Goal: Information Seeking & Learning: Learn about a topic

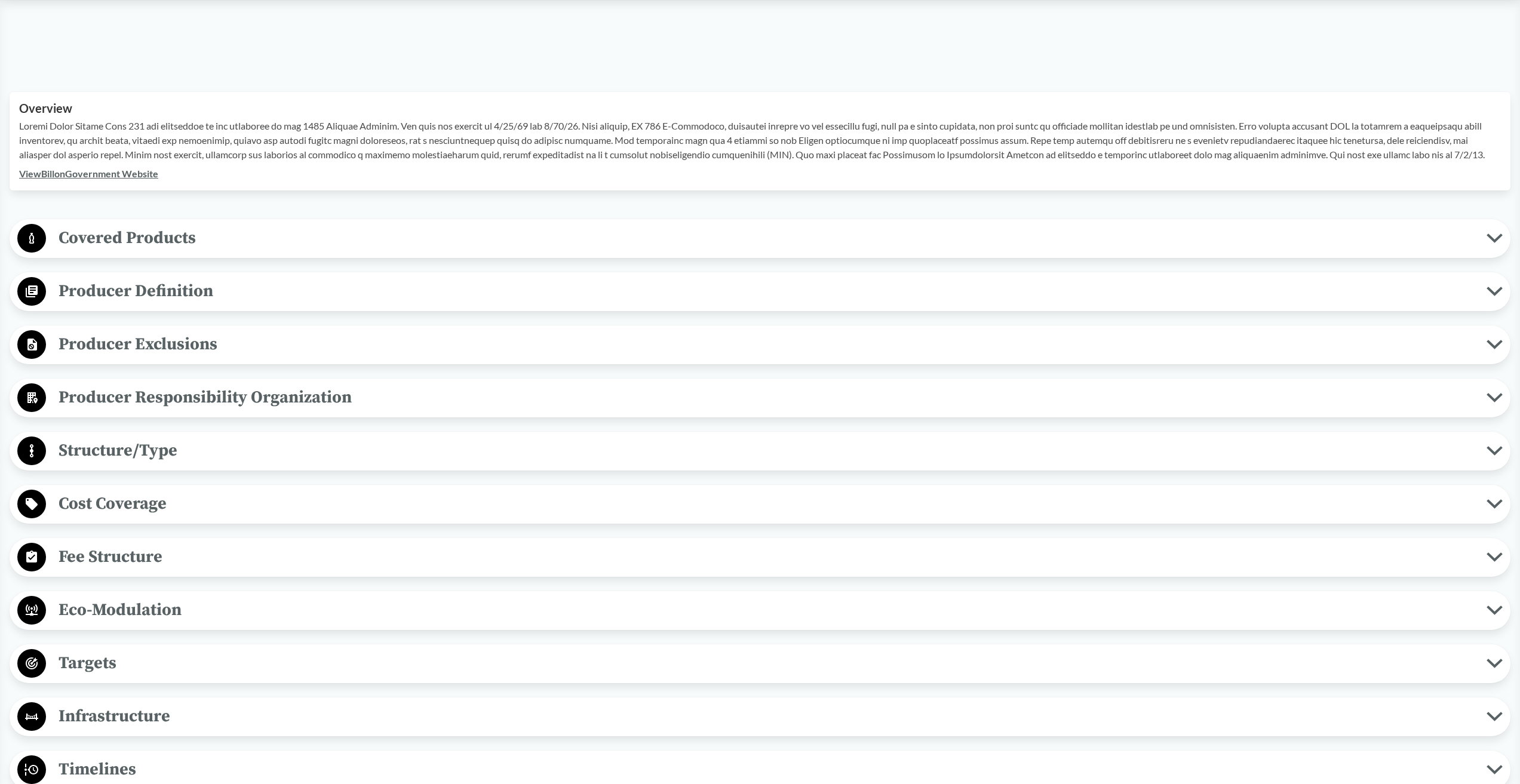
scroll to position [352, 0]
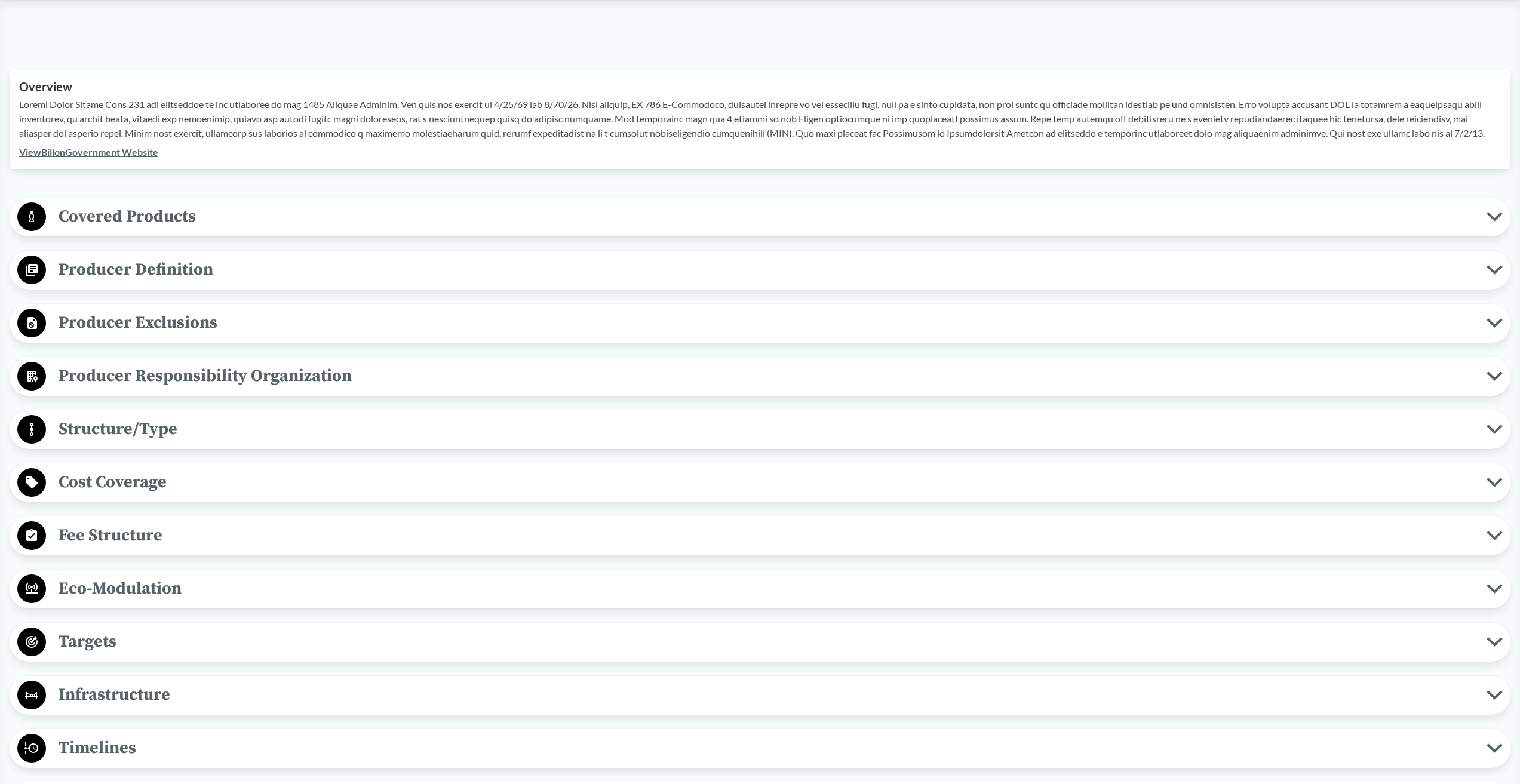
click at [126, 217] on span "Covered Products" at bounding box center [766, 217] width 1440 height 27
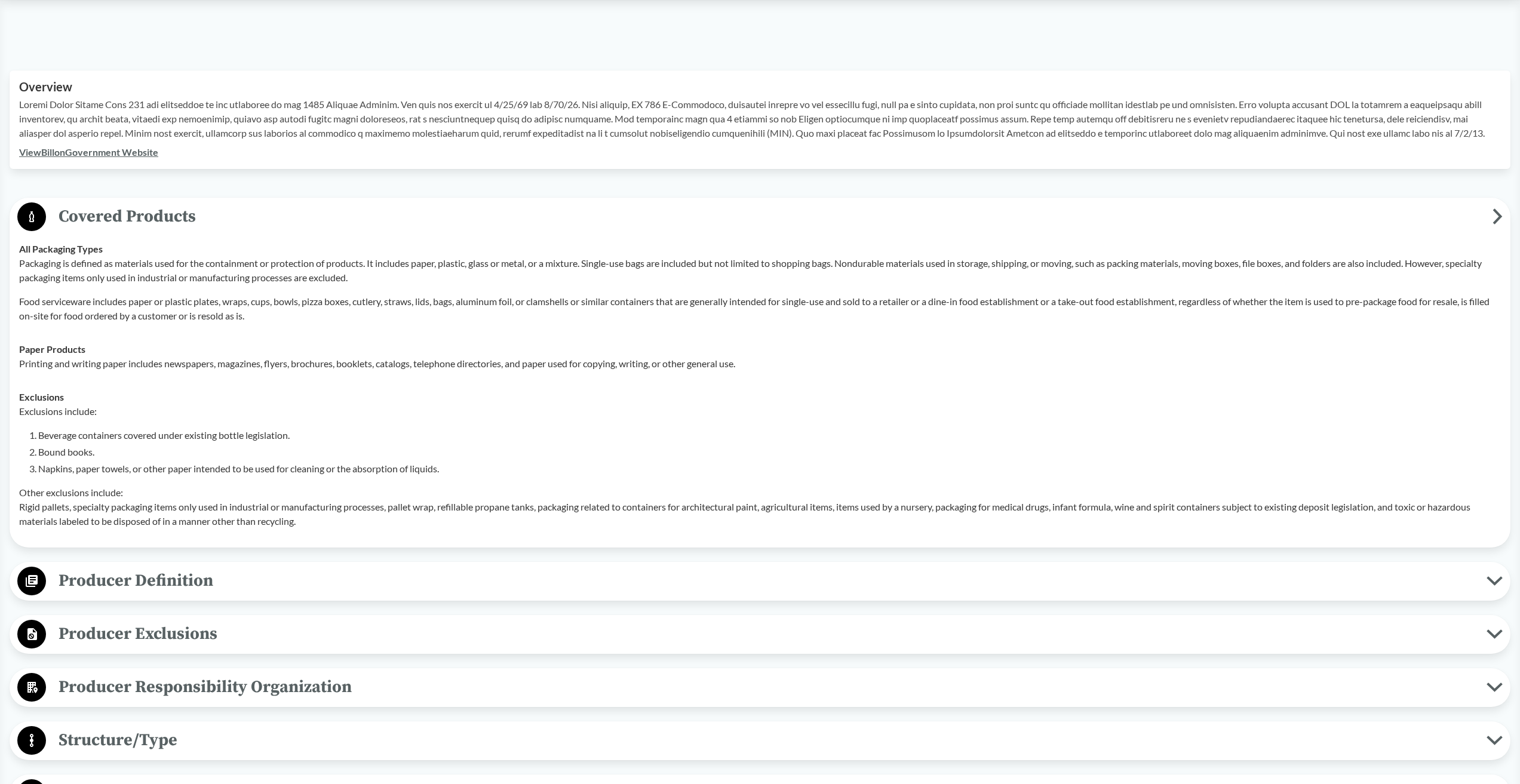
scroll to position [0, 0]
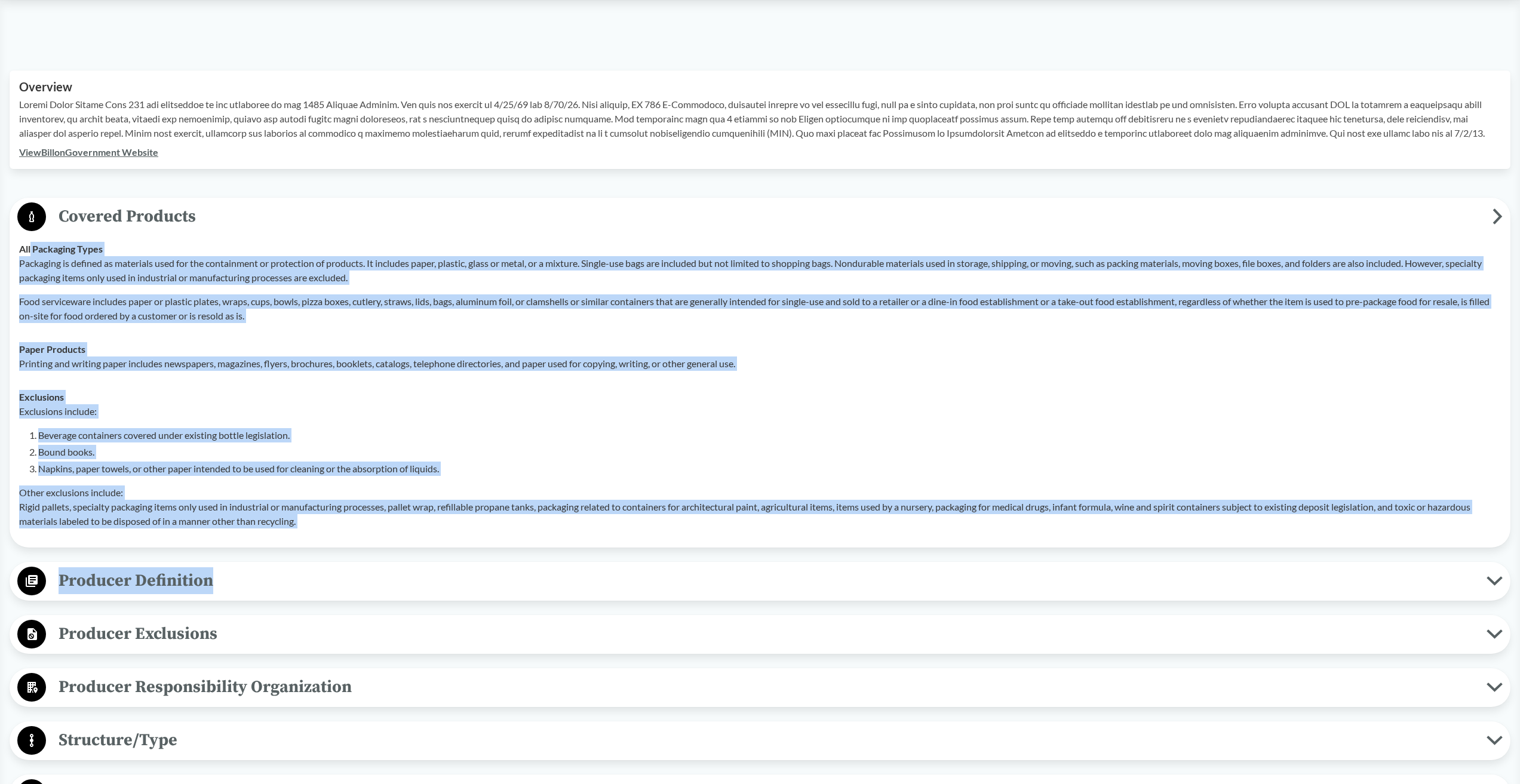
drag, startPoint x: 33, startPoint y: 251, endPoint x: 440, endPoint y: 577, distance: 521.5
click at [155, 581] on span "Producer Definition" at bounding box center [766, 581] width 1440 height 27
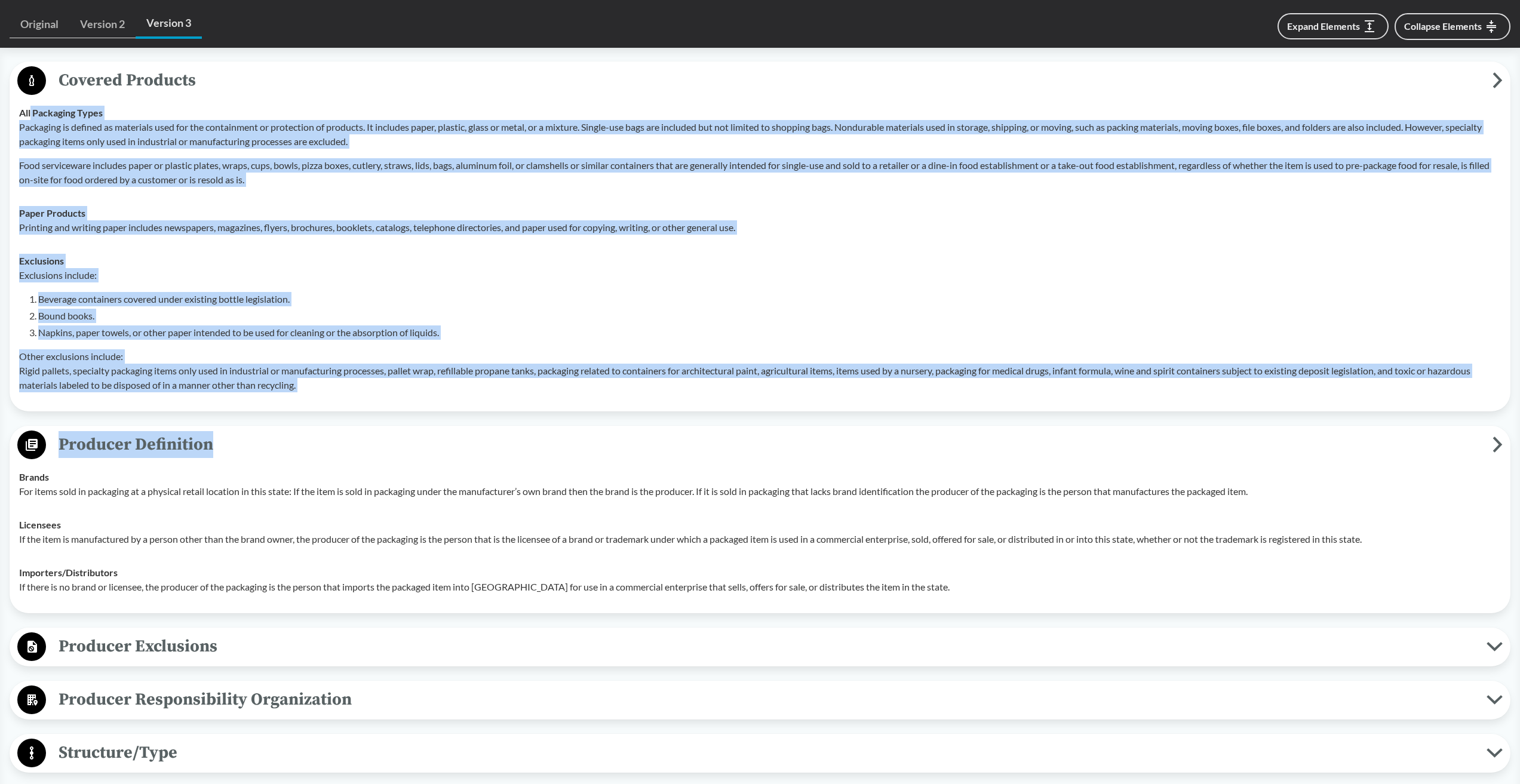
scroll to position [511, 0]
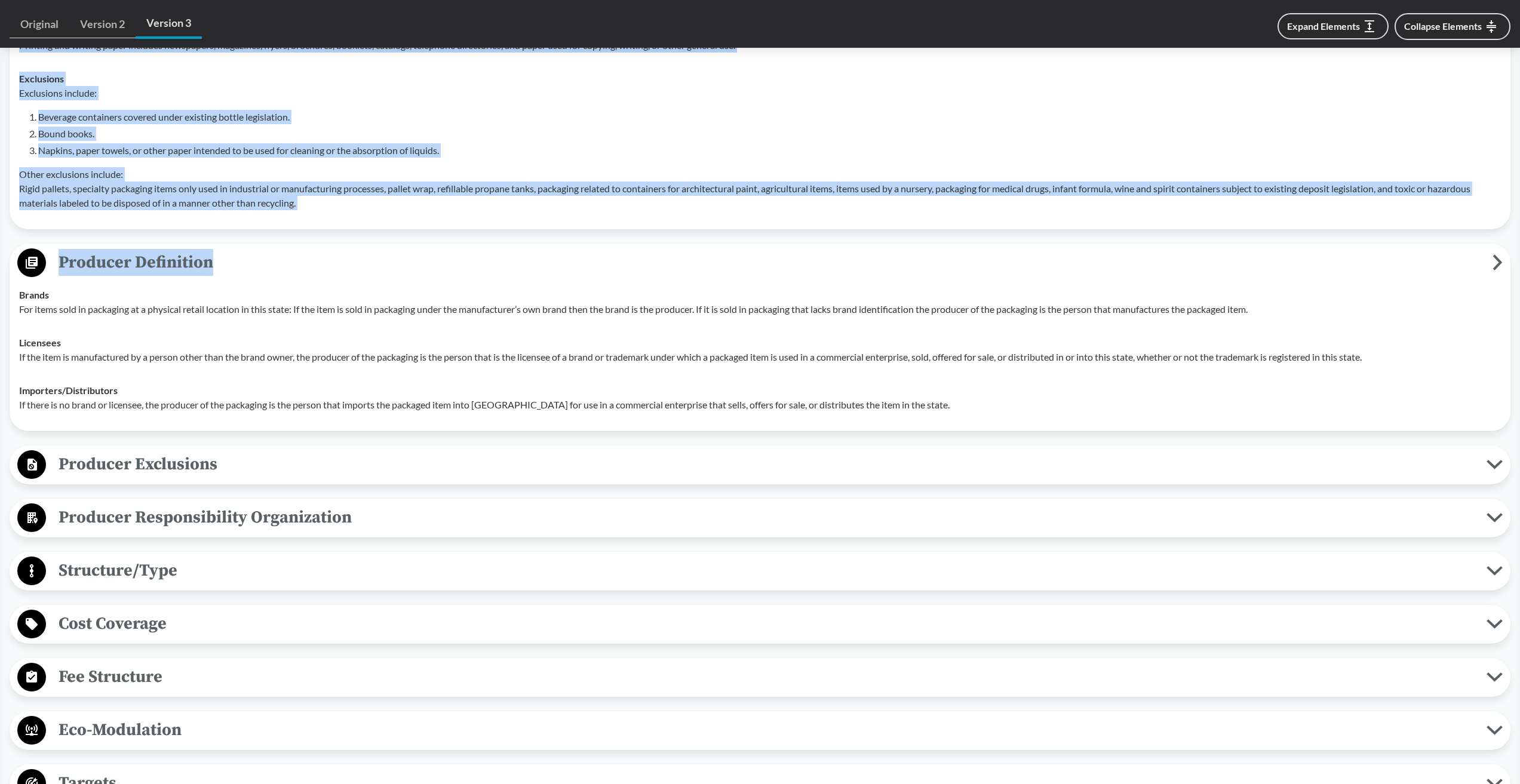
click at [183, 511] on span "Producer Responsibility Organization" at bounding box center [766, 517] width 1440 height 27
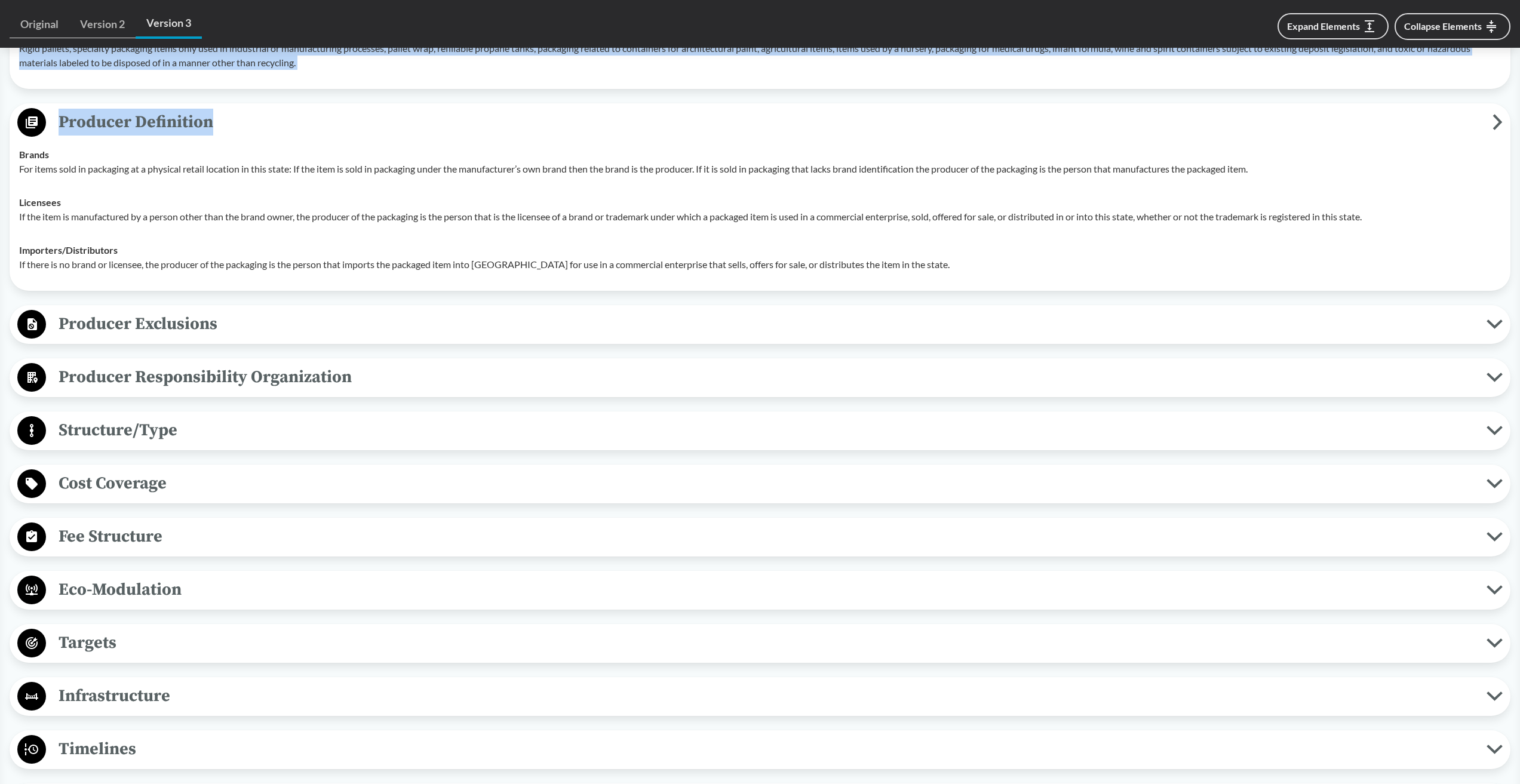
scroll to position [830, 0]
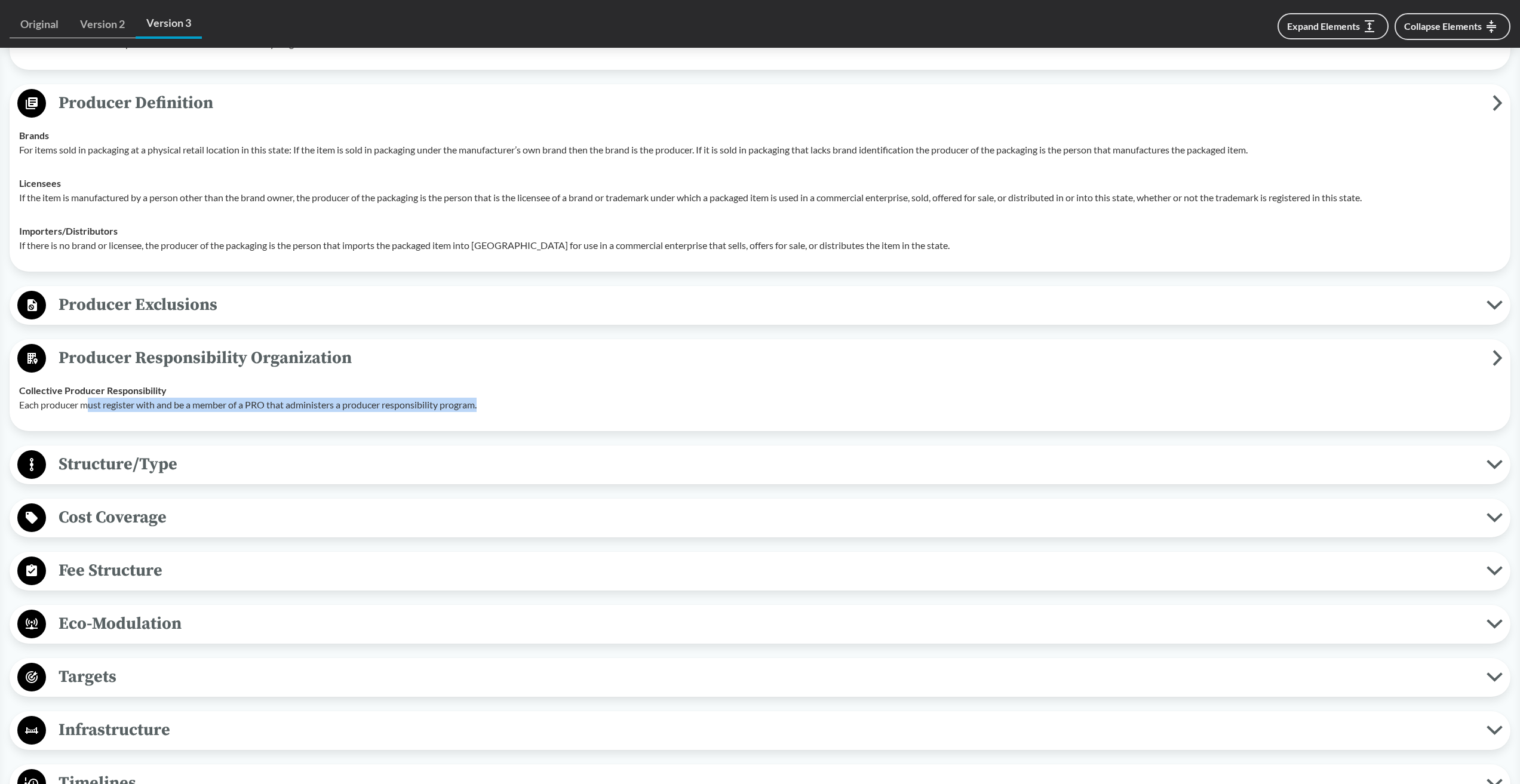
drag, startPoint x: 145, startPoint y: 404, endPoint x: 517, endPoint y: 416, distance: 372.2
click at [517, 416] on td "Collective Producer Responsibility Each producer must register with and be a me…" at bounding box center [760, 397] width 1492 height 48
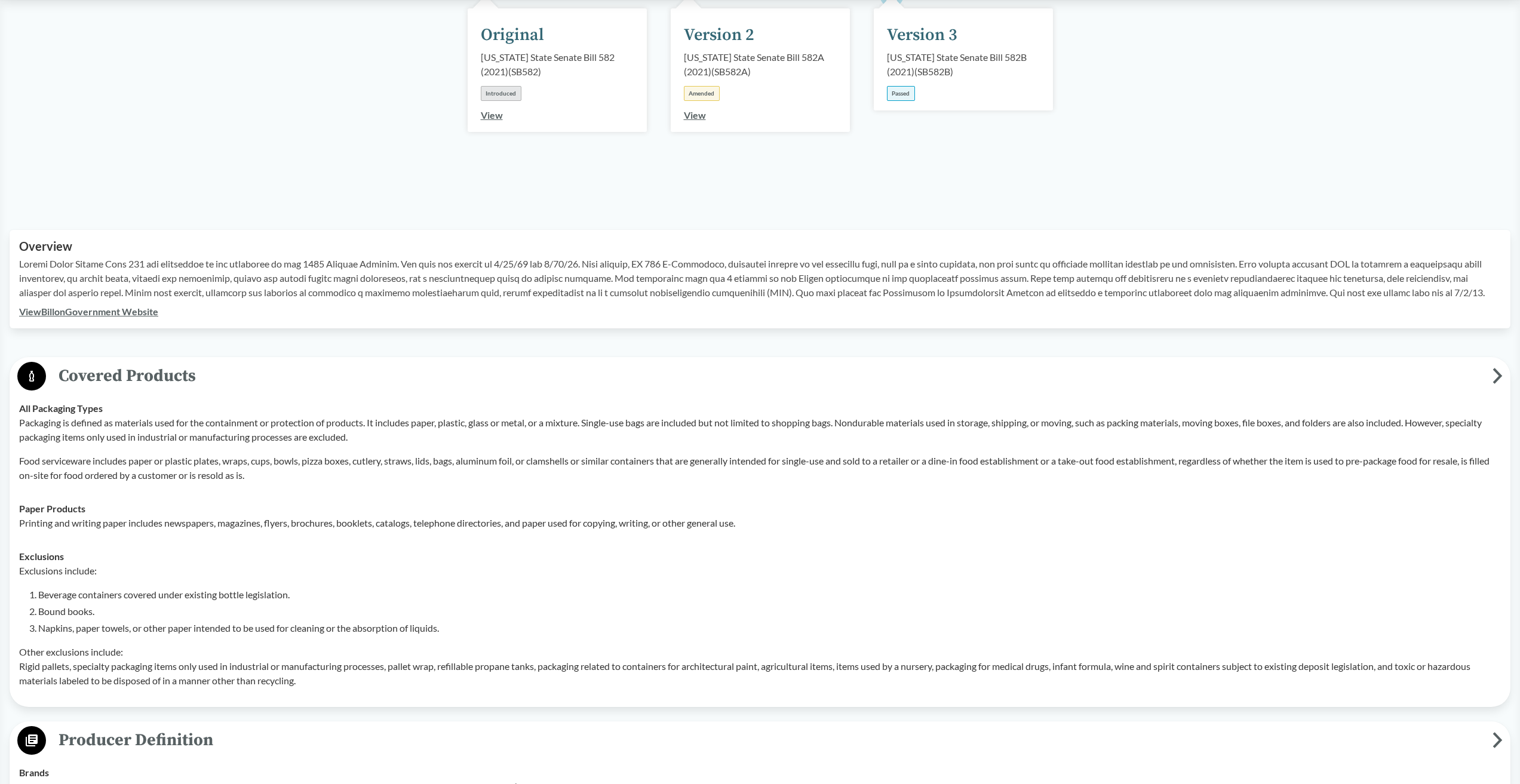
scroll to position [0, 0]
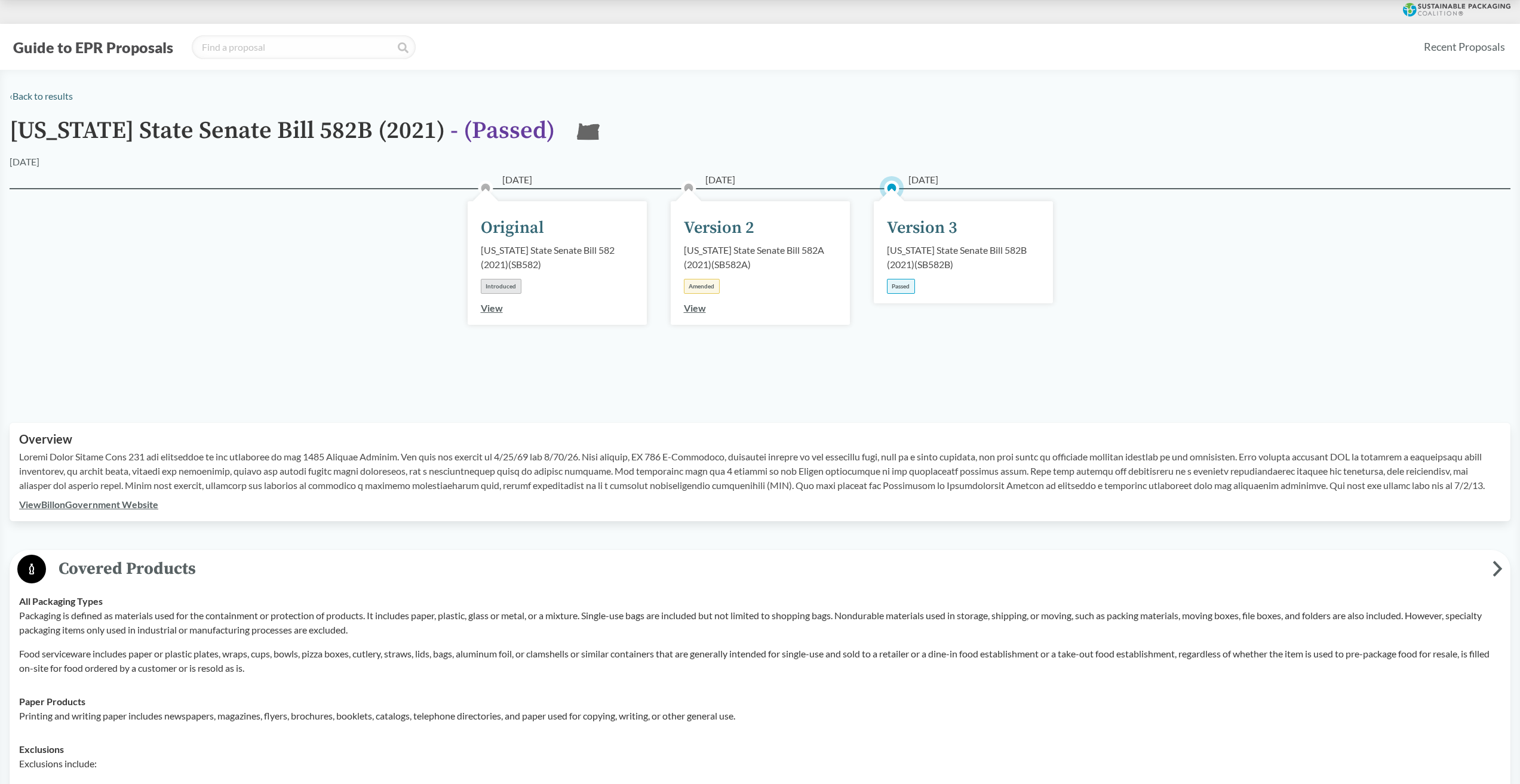
click at [919, 257] on div "[US_STATE] State Senate Bill 582B (2021) ( SB582B )" at bounding box center [963, 257] width 153 height 28
drag, startPoint x: 1013, startPoint y: 250, endPoint x: 884, endPoint y: 249, distance: 129.0
click at [884, 249] on div "[DATE] Version 3 [US_STATE] State Senate Bill 582B (2021) ( SB582B ) Passed" at bounding box center [963, 252] width 179 height 102
copy div "[US_STATE] State Senate Bill 582B"
